Goal: Transaction & Acquisition: Purchase product/service

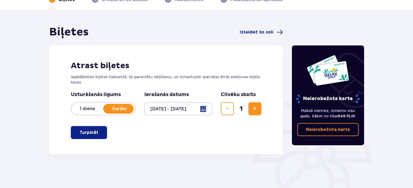
scroll to position [31, 0]
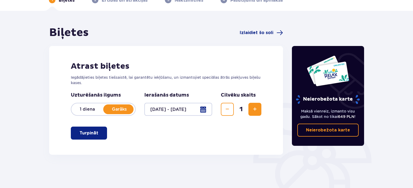
click at [81, 133] on font "Turpināt" at bounding box center [88, 133] width 19 height 4
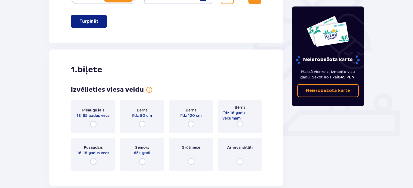
scroll to position [146, 0]
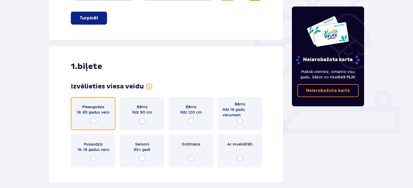
click at [95, 120] on input "radio" at bounding box center [93, 120] width 6 height 6
radio input "true"
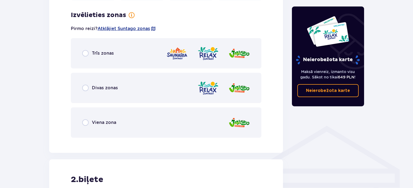
scroll to position [318, 0]
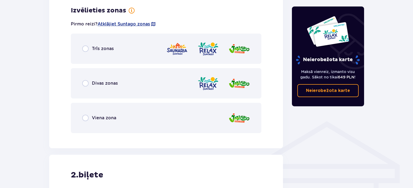
click at [99, 50] on font "Trīs zonas" at bounding box center [103, 48] width 22 height 5
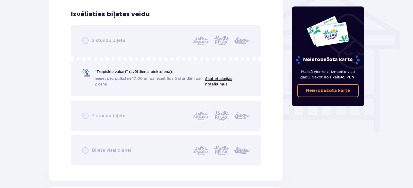
scroll to position [455, 0]
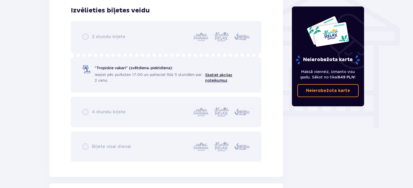
click at [89, 36] on div "2 stundu biļete "Tropiskie vakari" (svētdiena–piektdiena): Ieejiet pēc pulksten…" at bounding box center [166, 91] width 190 height 140
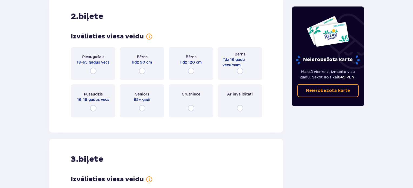
scroll to position [645, 0]
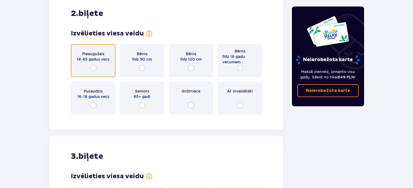
click at [93, 66] on input "radio" at bounding box center [93, 68] width 6 height 6
radio input "true"
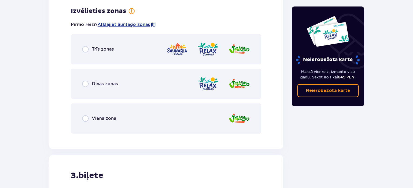
scroll to position [763, 0]
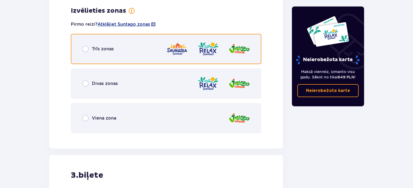
click at [85, 48] on input "radio" at bounding box center [85, 49] width 6 height 6
radio input "true"
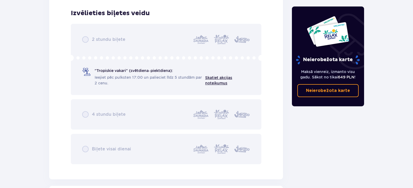
scroll to position [900, 0]
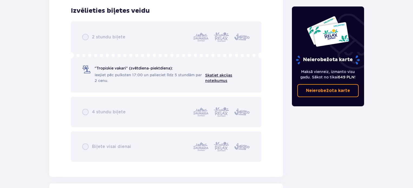
click at [90, 69] on div "2 stundu biļete "Tropiskie vakari" (svētdiena–piektdiena): Ieejiet pēc pulksten…" at bounding box center [166, 91] width 190 height 140
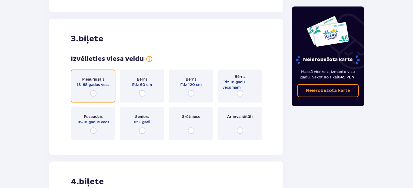
click at [92, 92] on input "radio" at bounding box center [93, 93] width 6 height 6
radio input "true"
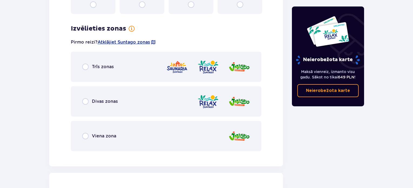
scroll to position [1208, 0]
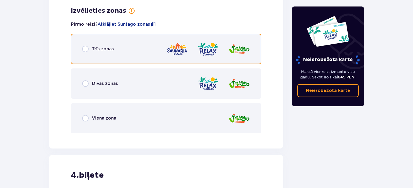
click at [85, 48] on input "radio" at bounding box center [85, 49] width 6 height 6
radio input "true"
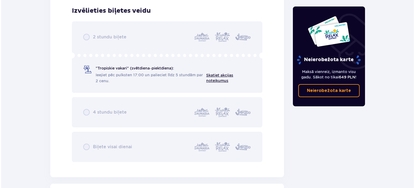
scroll to position [1181, 0]
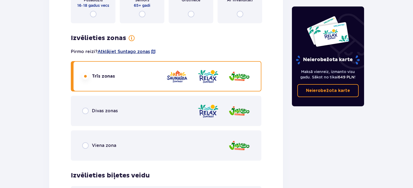
click at [137, 52] on font "Atklājiet Suntago zonas" at bounding box center [123, 51] width 52 height 5
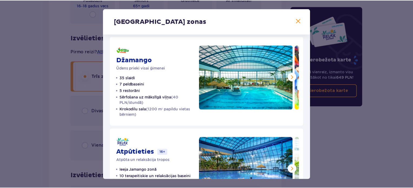
scroll to position [5, 0]
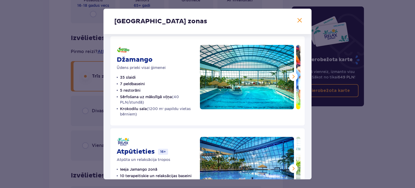
click at [299, 22] on span at bounding box center [299, 20] width 6 height 6
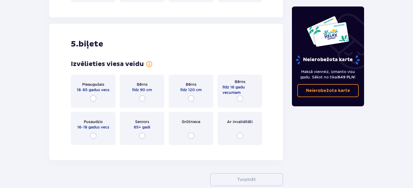
scroll to position [1660, 0]
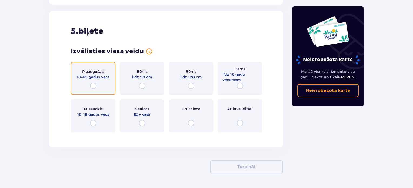
click at [92, 82] on input "radio" at bounding box center [93, 85] width 6 height 6
radio input "true"
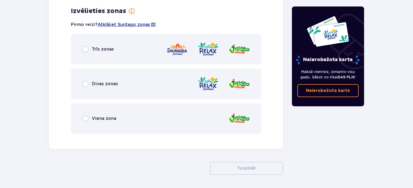
scroll to position [1796, 0]
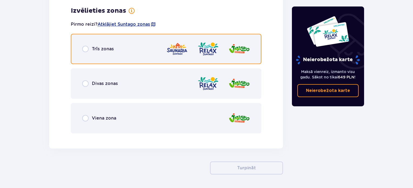
click at [82, 49] on input "radio" at bounding box center [85, 49] width 6 height 6
radio input "true"
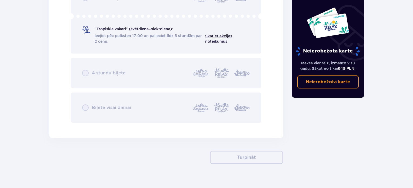
scroll to position [1980, 0]
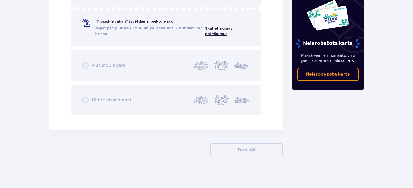
click at [153, 23] on div "2 stundu biļete "Tropiskie vakari" (svētdiena–piektdiena): Ieejiet pēc pulksten…" at bounding box center [166, 45] width 190 height 140
click at [116, 63] on div "2 stundu biļete "Tropiskie vakari" (svētdiena–piektdiena): Ieejiet pēc pulksten…" at bounding box center [166, 45] width 190 height 140
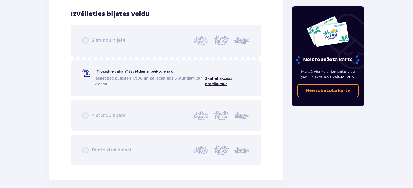
scroll to position [1933, 0]
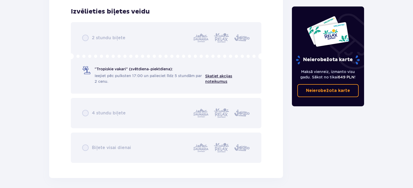
click at [87, 40] on div "2 stundu biļete "Tropiskie vakari" (svētdiena–piektdiena): Ieejiet pēc pulksten…" at bounding box center [166, 92] width 190 height 140
click at [99, 96] on div "2 stundu biļete "Tropiskie vakari" (svētdiena–piektdiena): Ieejiet pēc pulksten…" at bounding box center [166, 92] width 190 height 140
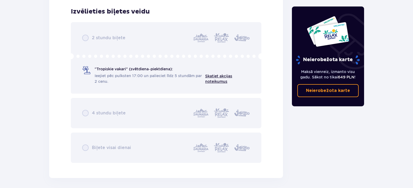
click at [99, 96] on div "2 stundu biļete "Tropiskie vakari" (svētdiena–piektdiena): Ieejiet pēc pulksten…" at bounding box center [166, 92] width 190 height 140
click at [125, 75] on div "2 stundu biļete "Tropiskie vakari" (svētdiena–piektdiena): Ieejiet pēc pulksten…" at bounding box center [166, 92] width 190 height 140
click at [84, 146] on div "2 stundu biļete "Tropiskie vakari" (svētdiena–piektdiena): Ieejiet pēc pulksten…" at bounding box center [166, 92] width 190 height 140
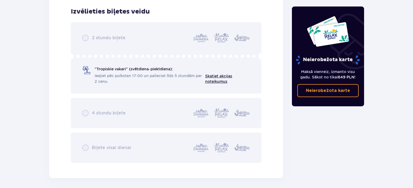
click at [84, 146] on div "2 stundu biļete "Tropiskie vakari" (svētdiena–piektdiena): Ieejiet pēc pulksten…" at bounding box center [166, 92] width 190 height 140
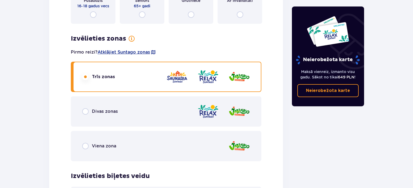
click at [188, 111] on div "Divas zonas" at bounding box center [166, 111] width 190 height 30
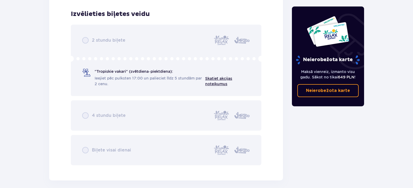
scroll to position [1933, 0]
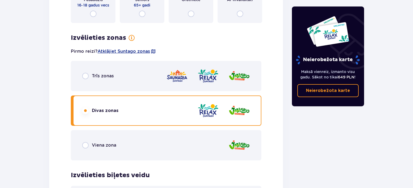
click at [93, 73] on font "Trīs zonas" at bounding box center [103, 75] width 22 height 5
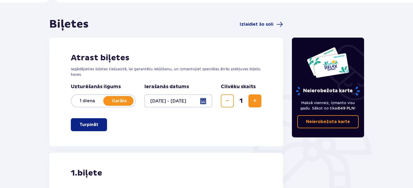
scroll to position [35, 0]
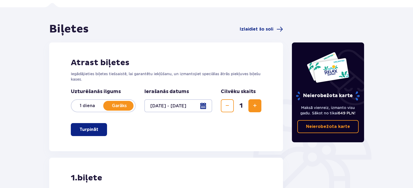
click at [207, 103] on div at bounding box center [178, 105] width 68 height 13
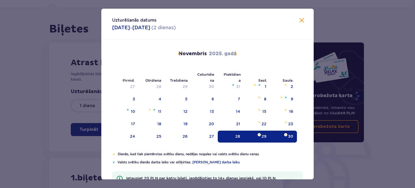
click at [262, 137] on font "29" at bounding box center [263, 136] width 5 height 4
click at [289, 137] on font "30" at bounding box center [290, 136] width 5 height 4
type input "29.11.25 - 30.11.25"
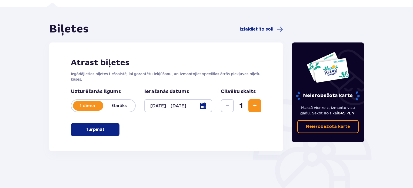
click at [255, 105] on span "Palielināt" at bounding box center [254, 105] width 6 height 6
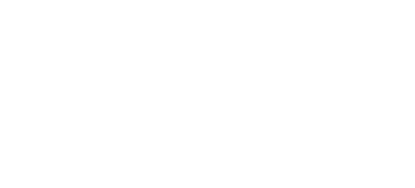
click at [412, 2] on html "Sākotnējais teksts Novērtējiet šo tulkojumu Jūsu atsauksmes tiks izmantotas, la…" at bounding box center [207, 1] width 415 height 2
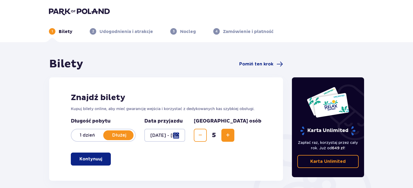
click at [185, 139] on div at bounding box center [164, 135] width 41 height 13
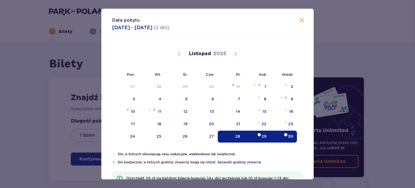
click at [251, 134] on div "29" at bounding box center [257, 136] width 26 height 12
click at [281, 137] on div "30" at bounding box center [283, 136] width 27 height 12
type input "29.11.25 - 30.11.25"
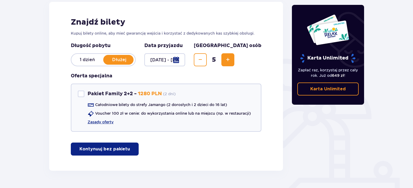
scroll to position [75, 0]
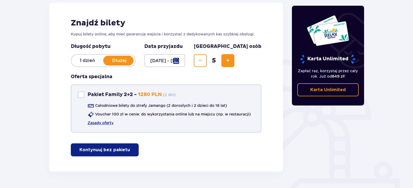
click at [83, 93] on div at bounding box center [81, 94] width 6 height 6
checkbox input "true"
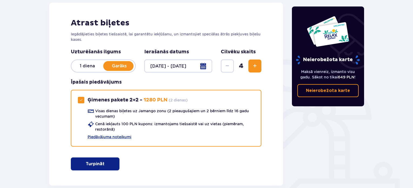
click at [253, 67] on span "Palielināt" at bounding box center [254, 66] width 6 height 6
click at [254, 62] on button "Palielināt" at bounding box center [254, 65] width 13 height 13
click at [99, 159] on button "Turpināt" at bounding box center [95, 163] width 49 height 13
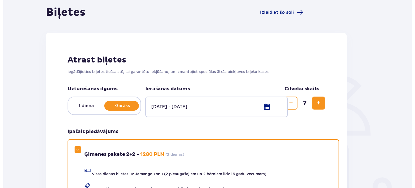
scroll to position [0, 0]
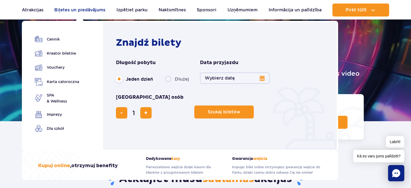
click at [79, 7] on font "Biļetes un piedāvājums" at bounding box center [79, 9] width 51 height 5
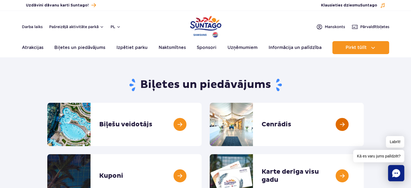
click at [363, 124] on link at bounding box center [363, 124] width 0 height 43
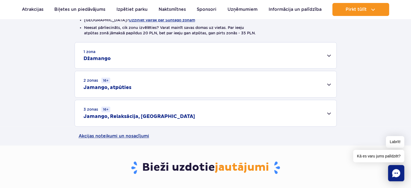
scroll to position [164, 0]
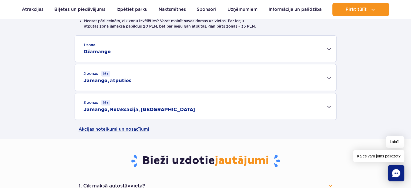
click at [270, 101] on div "3 zonas 16+ Jamango, [GEOGRAPHIC_DATA], [GEOGRAPHIC_DATA]" at bounding box center [205, 106] width 261 height 26
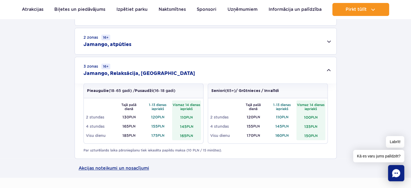
scroll to position [198, 0]
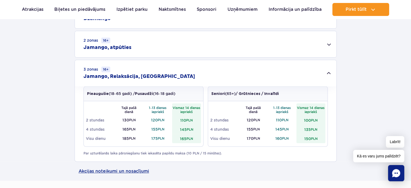
click at [327, 41] on div "2 zonas 16+ Jamango, atpūties" at bounding box center [205, 44] width 261 height 26
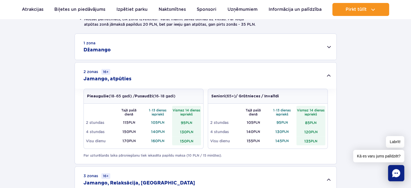
scroll to position [159, 0]
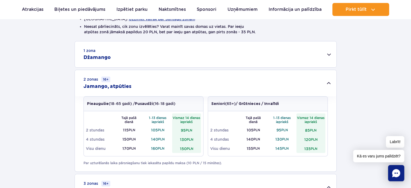
click at [297, 71] on div "2 zonas 16+ Jamango, atpūties" at bounding box center [205, 83] width 261 height 26
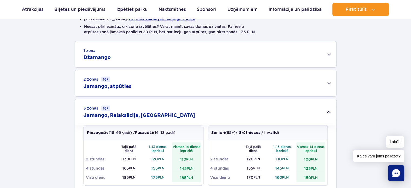
click at [323, 59] on div "1 zona Džamango" at bounding box center [205, 54] width 261 height 26
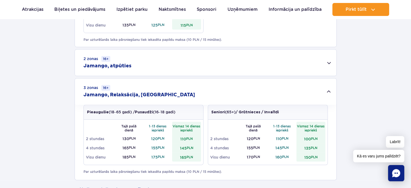
scroll to position [412, 0]
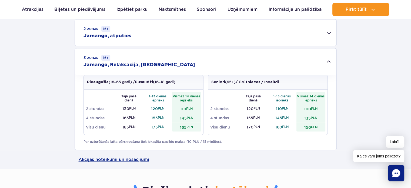
click at [135, 79] on p "Pieaugušie (18–65 gadi) / Pusaudži (16–18 gadi)" at bounding box center [131, 82] width 88 height 6
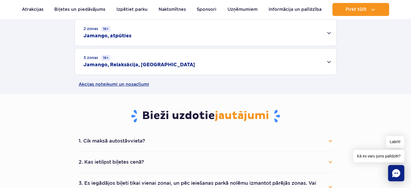
click at [146, 59] on div "3 zonas 16+ Jamango, Relaksācija, Saunārija" at bounding box center [205, 61] width 261 height 26
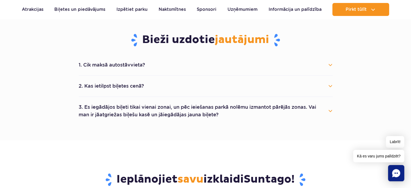
scroll to position [568, 0]
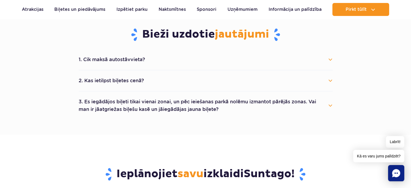
click at [302, 60] on button "1. Cik maksā autostāvvieta?" at bounding box center [206, 59] width 254 height 12
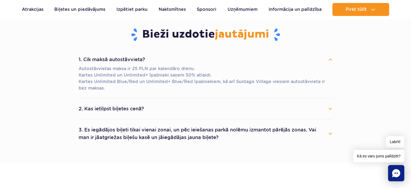
click at [302, 60] on button "1. Cik maksā autostāvvieta?" at bounding box center [206, 59] width 254 height 12
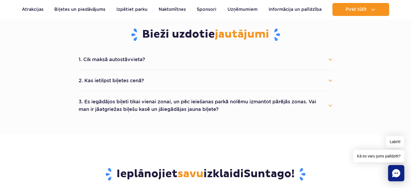
click at [290, 83] on button "2. Kas ietilpst biļetes cenā?" at bounding box center [206, 81] width 254 height 12
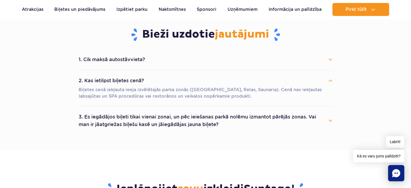
click at [290, 83] on button "2. Kas ietilpst biļetes cenā?" at bounding box center [206, 81] width 254 height 12
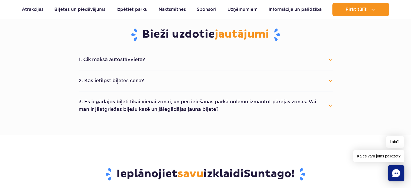
click at [267, 108] on button "3. Es iegādājos biļeti tikai vienai zonai, un pēc ieiešanas parkā nolēmu izmant…" at bounding box center [206, 105] width 254 height 19
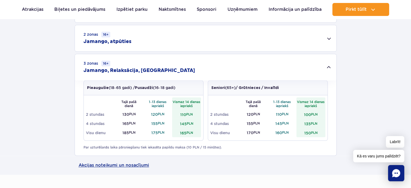
scroll to position [403, 0]
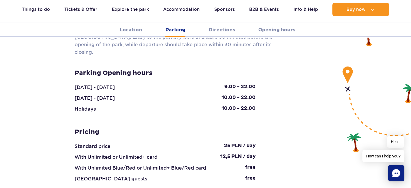
scroll to position [530, 0]
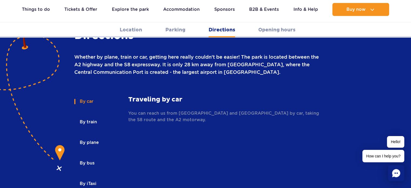
scroll to position [754, 0]
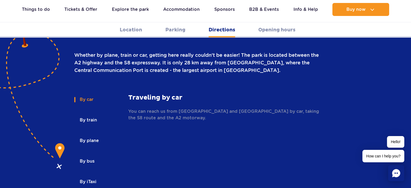
click at [92, 134] on button "By plane" at bounding box center [88, 140] width 29 height 12
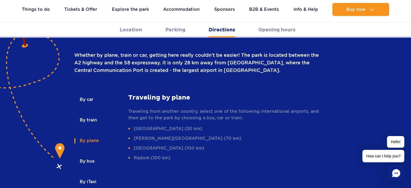
click at [92, 134] on button "By plane" at bounding box center [88, 140] width 29 height 12
click at [87, 155] on button "By bus" at bounding box center [86, 161] width 25 height 12
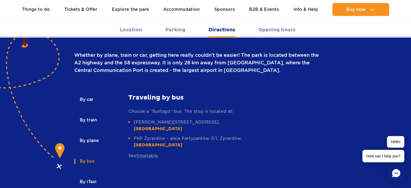
click at [89, 114] on button "By train" at bounding box center [87, 120] width 27 height 12
